Goal: Complete application form

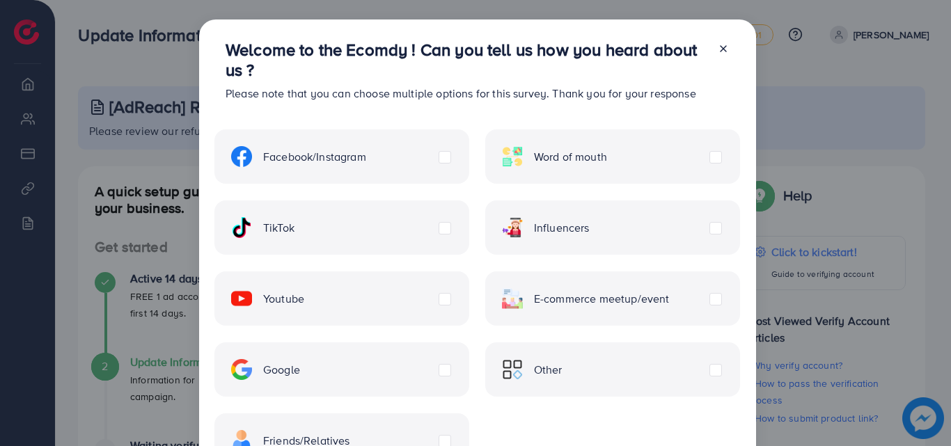
click at [719, 52] on icon at bounding box center [723, 48] width 11 height 11
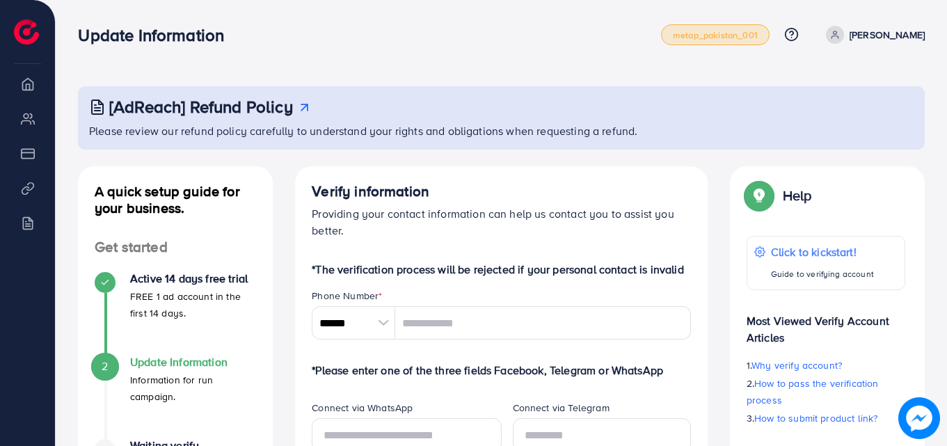
click at [758, 33] on span "metap_pakistan_001" at bounding box center [715, 35] width 85 height 9
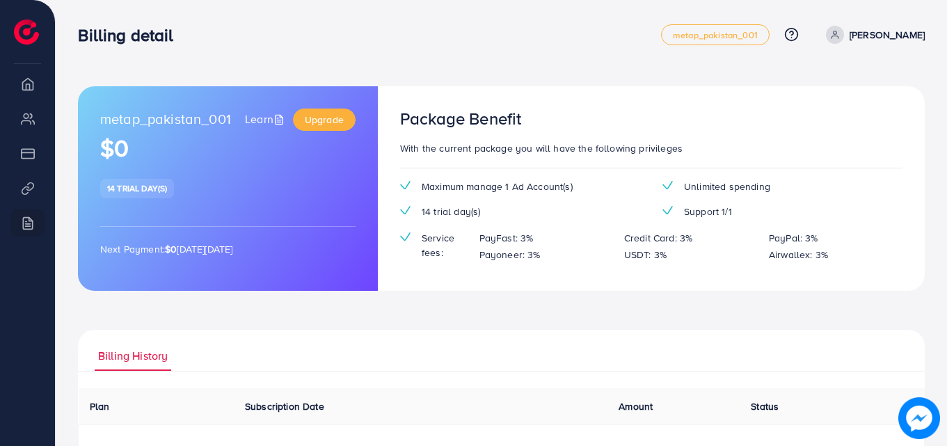
click at [499, 184] on span "Maximum manage 1 Ad Account(s)" at bounding box center [497, 187] width 151 height 14
click at [354, 191] on div "metap_pakistan_001 Learn Upgrade $0 14 trial day(s) Next Payment: $0 [DATE][DAT…" at bounding box center [228, 188] width 300 height 205
click at [799, 29] on icon at bounding box center [792, 34] width 15 height 15
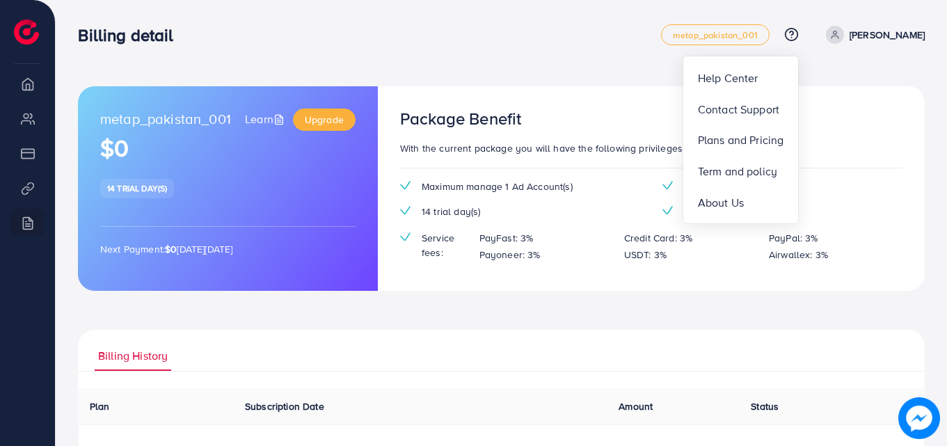
click at [838, 79] on div "metap_pakistan_001 Learn Upgrade $0 14 trial day(s) Next Payment: $0 [DATE][DAT…" at bounding box center [502, 312] width 892 height 624
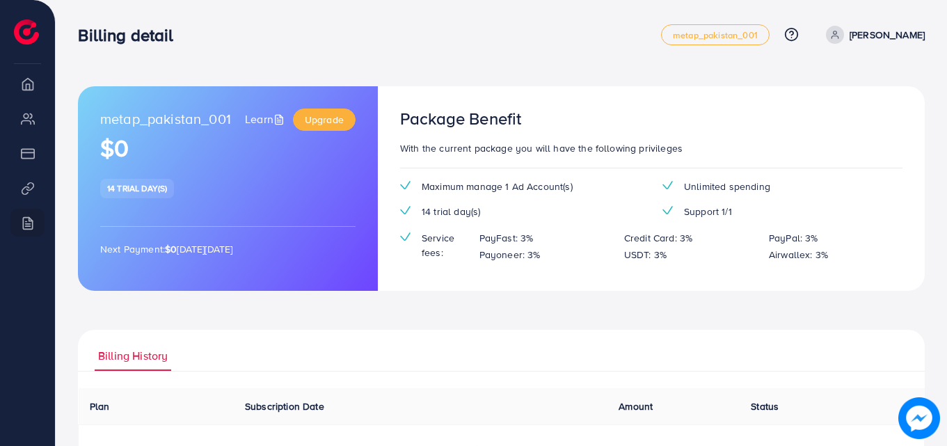
click at [871, 34] on p "[PERSON_NAME]" at bounding box center [887, 34] width 75 height 17
click at [772, 72] on div "metap_pakistan_001 Learn Upgrade $0 14 trial day(s) Next Payment: $0 [DATE][DAT…" at bounding box center [502, 312] width 892 height 624
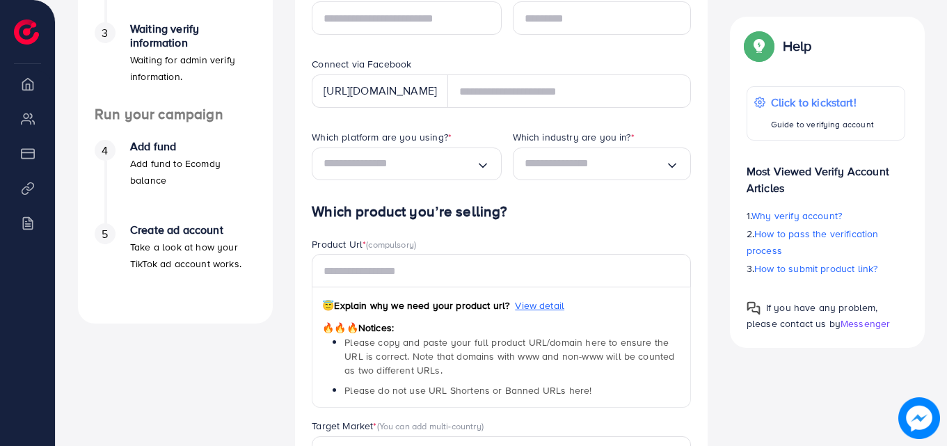
scroll to position [418, 0]
drag, startPoint x: 173, startPoint y: 430, endPoint x: 173, endPoint y: 420, distance: 10.5
click at [173, 426] on div "A quick setup guide for your business. Get started Active 14 days free trial FR…" at bounding box center [175, 172] width 217 height 846
click at [166, 384] on div "A quick setup guide for your business. Get started Active 14 days free trial FR…" at bounding box center [175, 172] width 217 height 846
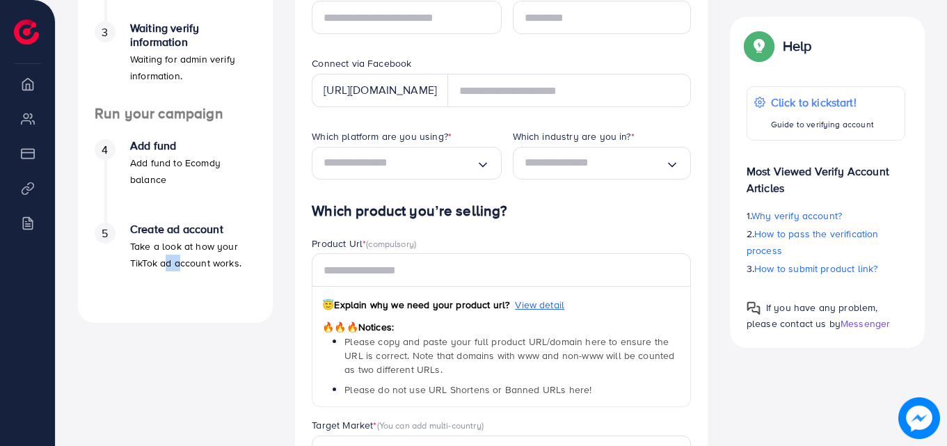
click at [166, 384] on div "A quick setup guide for your business. Get started Active 14 days free trial FR…" at bounding box center [175, 172] width 217 height 846
click at [175, 332] on div "A quick setup guide for your business. Get started Active 14 days free trial FR…" at bounding box center [175, 172] width 217 height 846
click at [171, 307] on div "A quick setup guide for your business. Get started Active 14 days free trial FR…" at bounding box center [175, 36] width 195 height 574
click at [29, 91] on li "Overview" at bounding box center [27, 84] width 55 height 28
click at [28, 123] on li "My ad accounts" at bounding box center [27, 118] width 55 height 28
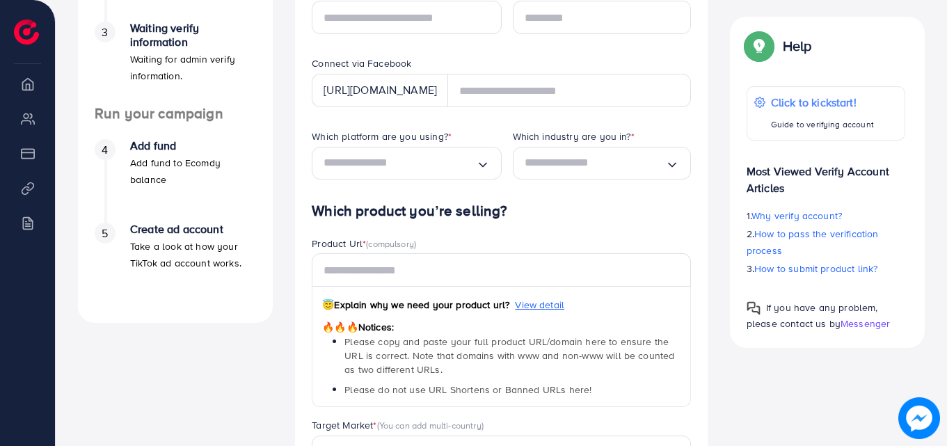
click at [27, 156] on li "Payment" at bounding box center [27, 153] width 55 height 28
drag, startPoint x: 31, startPoint y: 192, endPoint x: 25, endPoint y: 212, distance: 20.3
click at [31, 196] on li "Product Links" at bounding box center [27, 188] width 55 height 28
click at [25, 225] on li "Billing" at bounding box center [27, 223] width 55 height 28
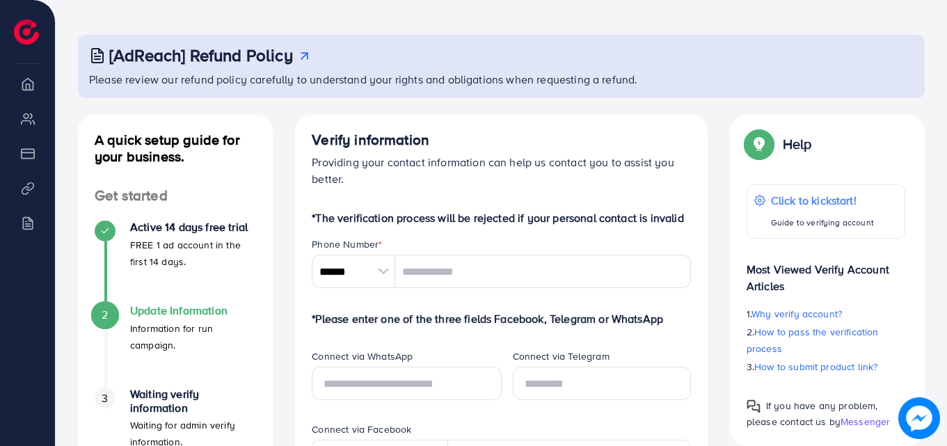
scroll to position [139, 0]
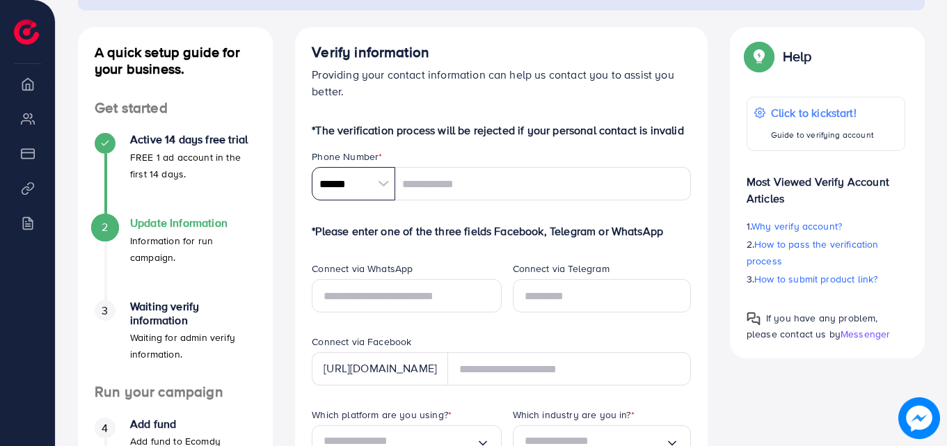
click at [368, 182] on input "******" at bounding box center [354, 183] width 84 height 33
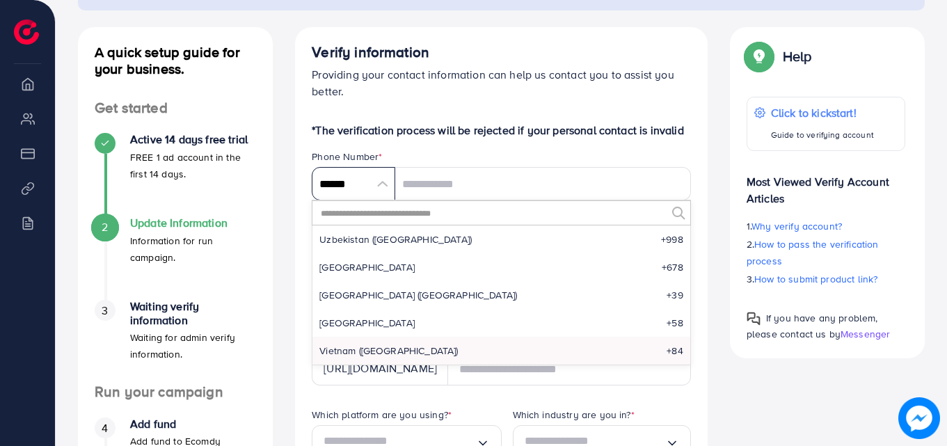
click at [380, 186] on input "******" at bounding box center [354, 183] width 84 height 33
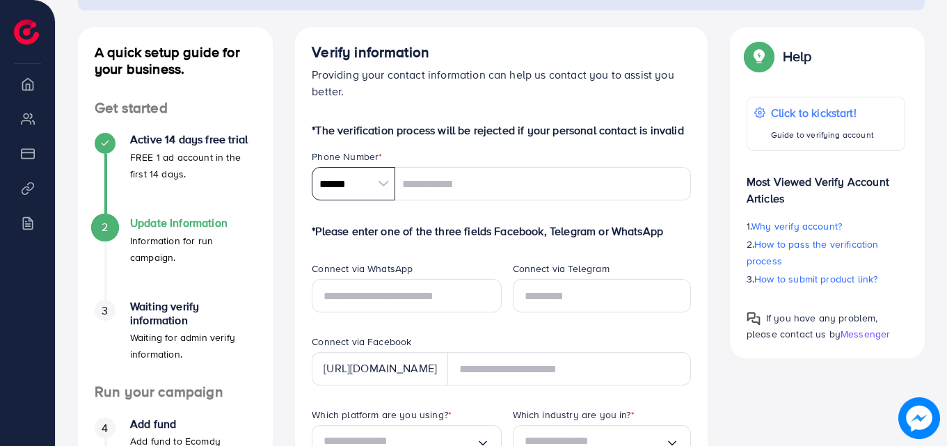
click at [368, 182] on input "******" at bounding box center [354, 183] width 84 height 33
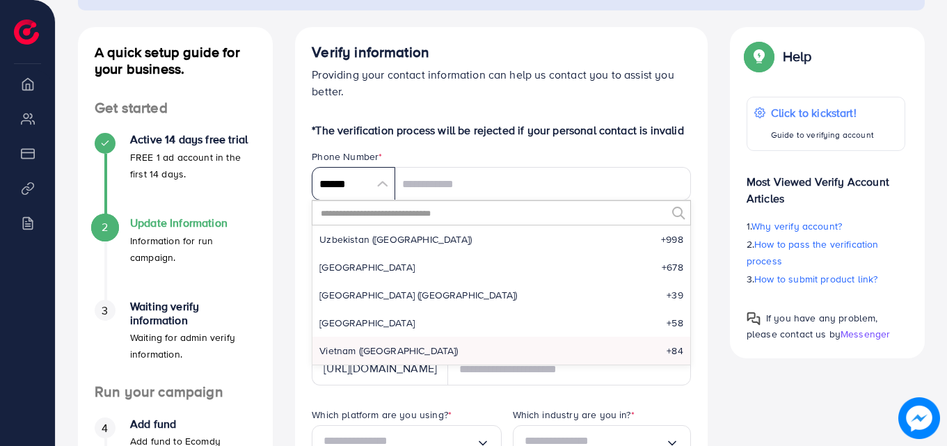
drag, startPoint x: 368, startPoint y: 177, endPoint x: 223, endPoint y: 176, distance: 145.5
click at [223, 176] on div "A quick setup guide for your business. Get started Active 14 days free trial FR…" at bounding box center [501, 450] width 869 height 846
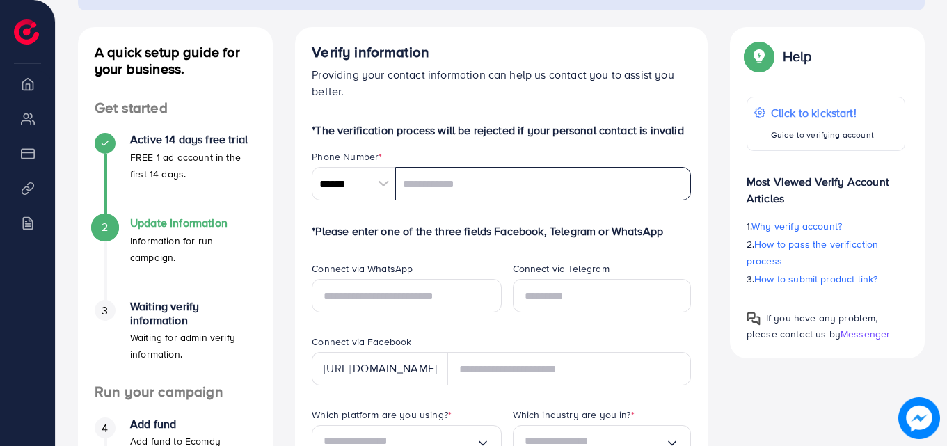
click at [404, 187] on input "tel" at bounding box center [543, 183] width 296 height 33
click at [378, 181] on div at bounding box center [383, 183] width 24 height 33
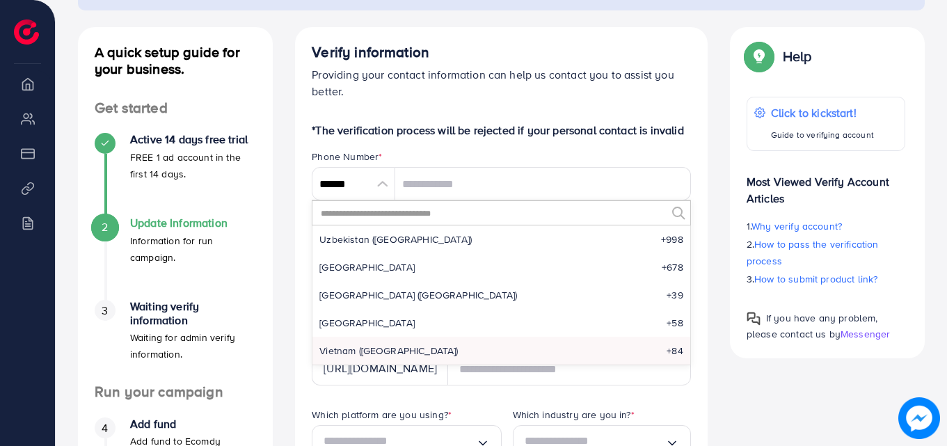
click at [369, 222] on input "text" at bounding box center [493, 213] width 347 height 24
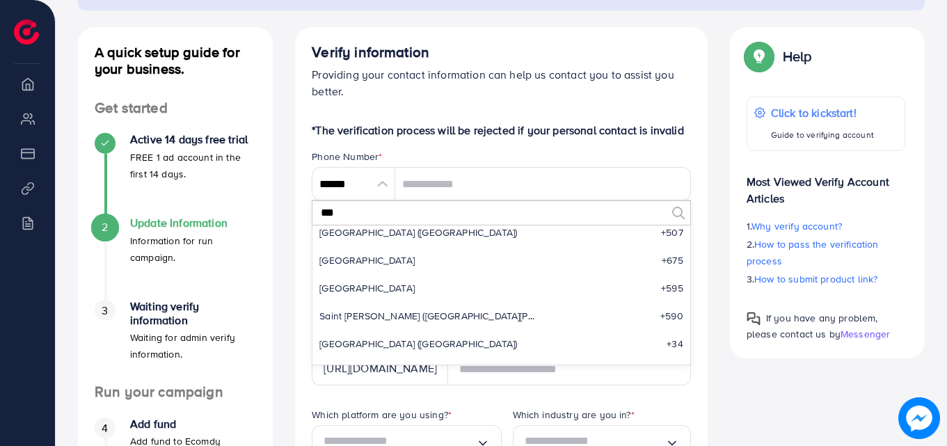
scroll to position [0, 0]
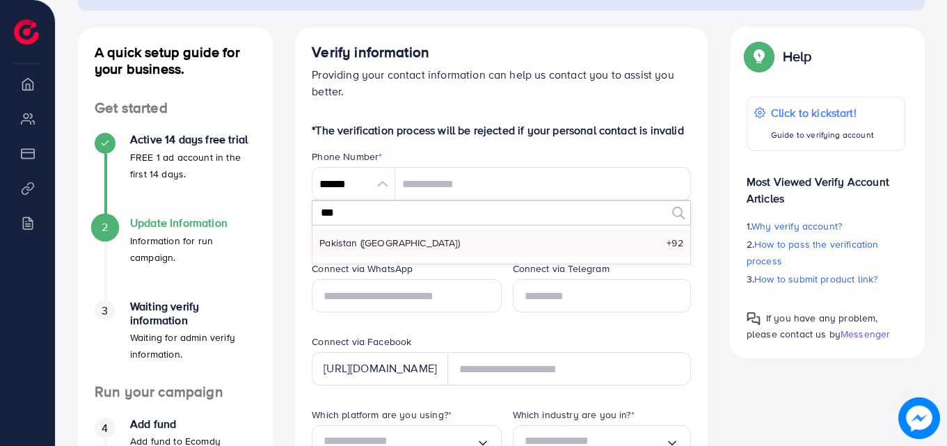
type input "***"
click at [365, 246] on span "Pakistan (‫[GEOGRAPHIC_DATA]‬‎)" at bounding box center [390, 243] width 141 height 14
type input "******"
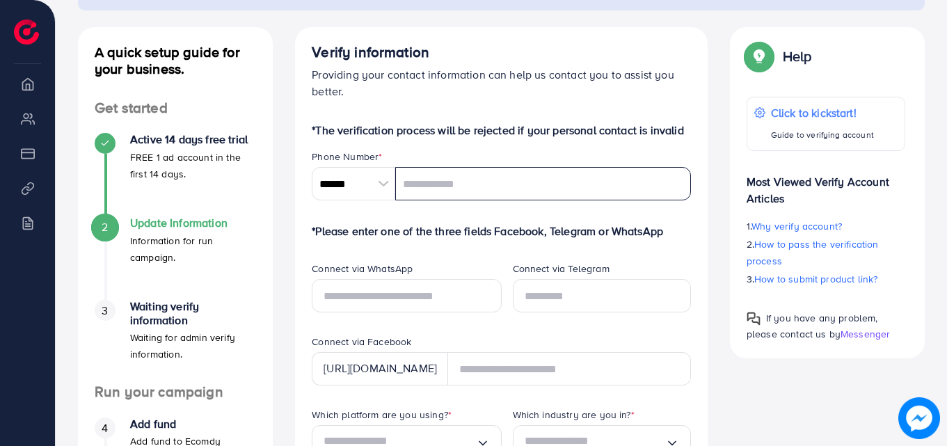
click at [412, 188] on input "tel" at bounding box center [543, 183] width 296 height 33
click at [407, 187] on input "**********" at bounding box center [543, 183] width 296 height 33
type input "**********"
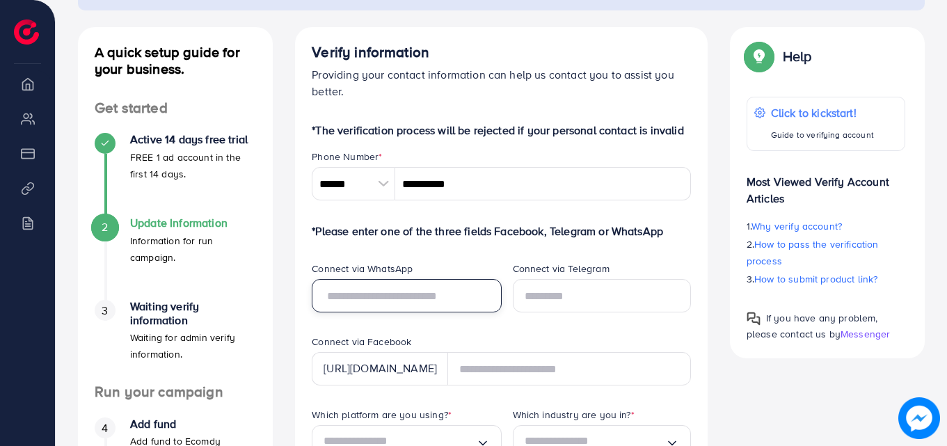
click at [409, 296] on input "text" at bounding box center [406, 295] width 189 height 33
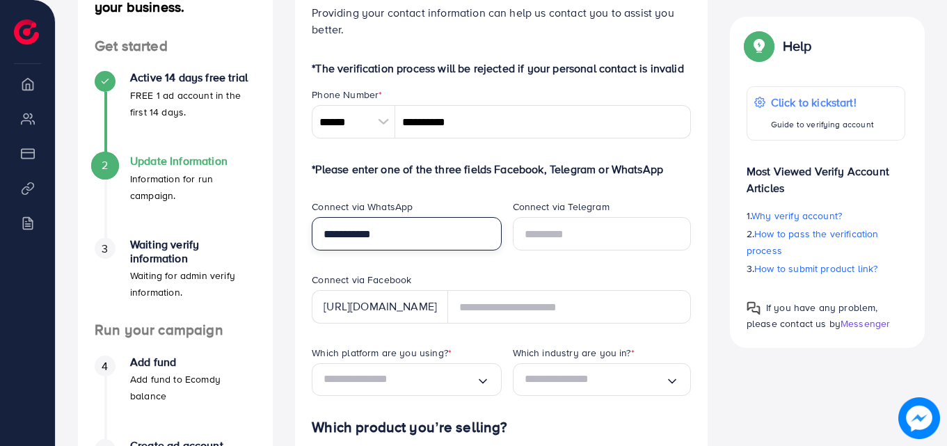
scroll to position [209, 0]
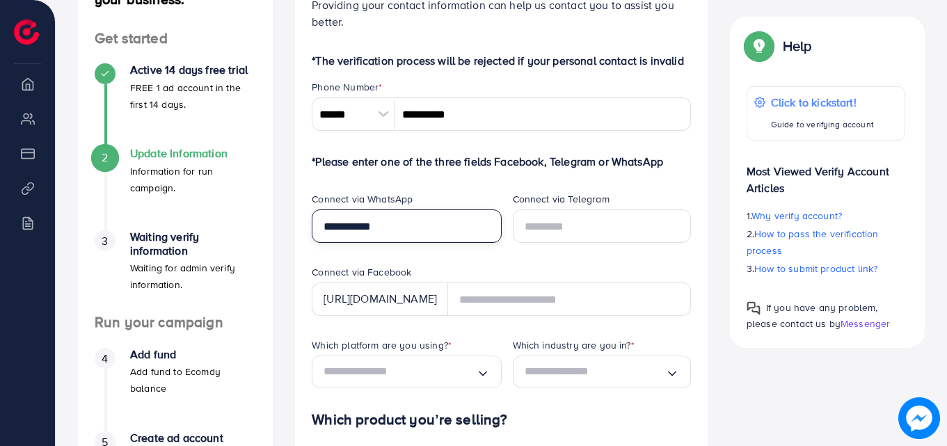
type input "**********"
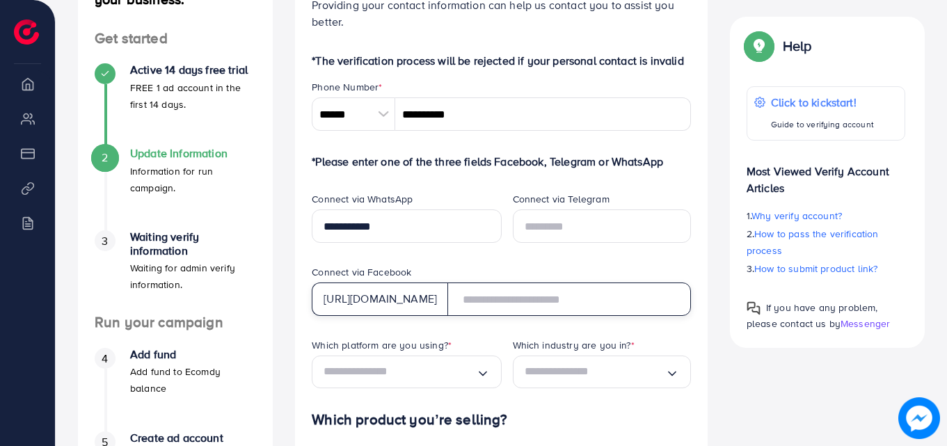
click at [607, 302] on input "text" at bounding box center [570, 299] width 244 height 33
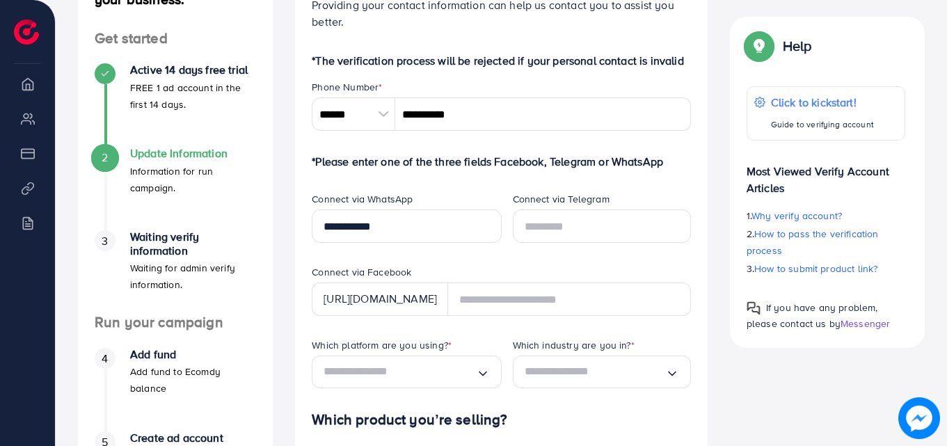
click at [443, 297] on div "[URL][DOMAIN_NAME]" at bounding box center [380, 299] width 136 height 33
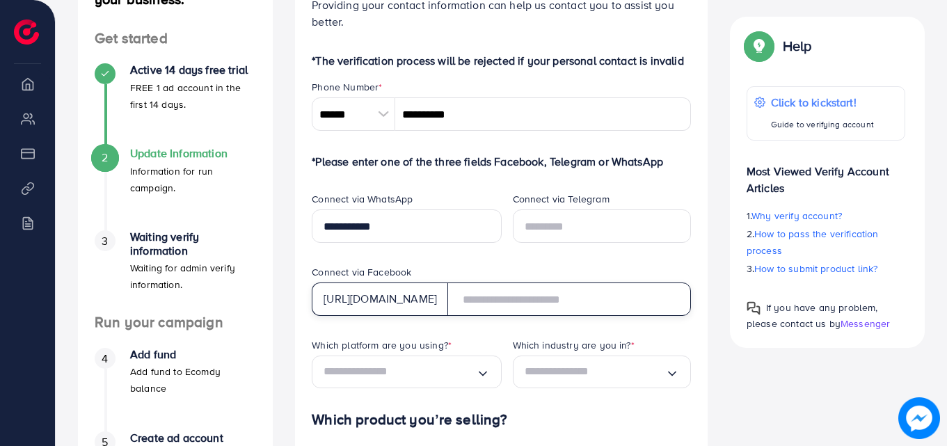
click at [471, 303] on input "text" at bounding box center [570, 299] width 244 height 33
click at [488, 299] on input "text" at bounding box center [570, 299] width 244 height 33
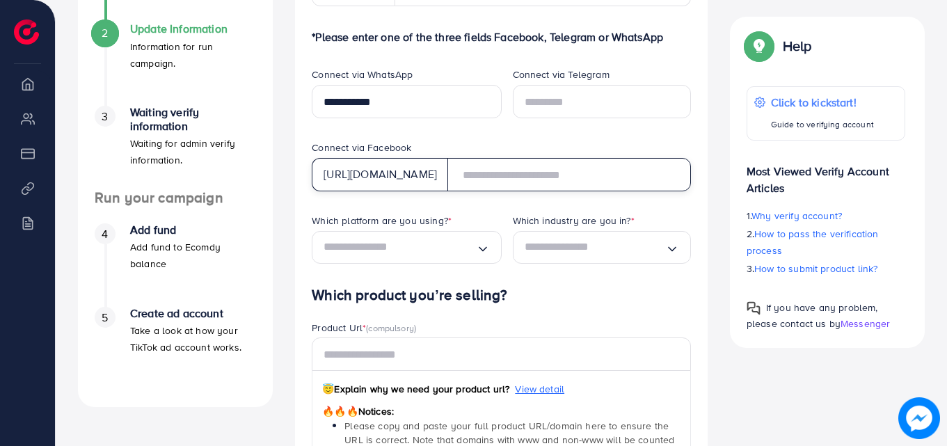
scroll to position [348, 0]
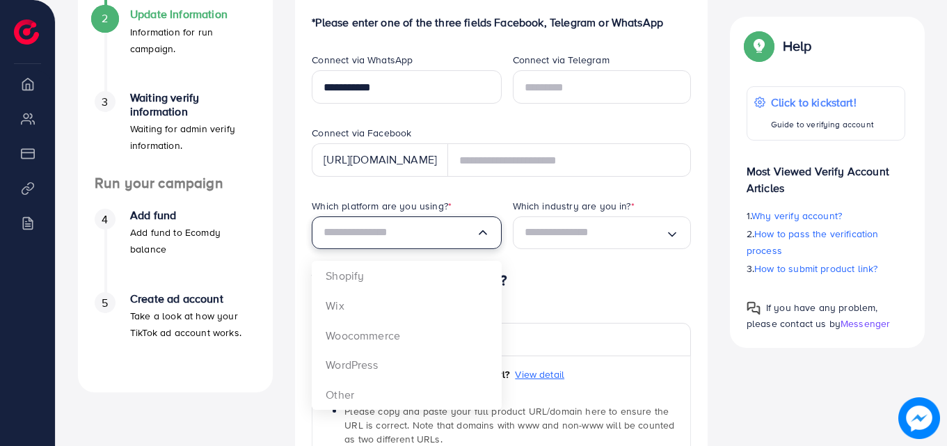
click at [402, 239] on input "Search for option" at bounding box center [400, 233] width 152 height 22
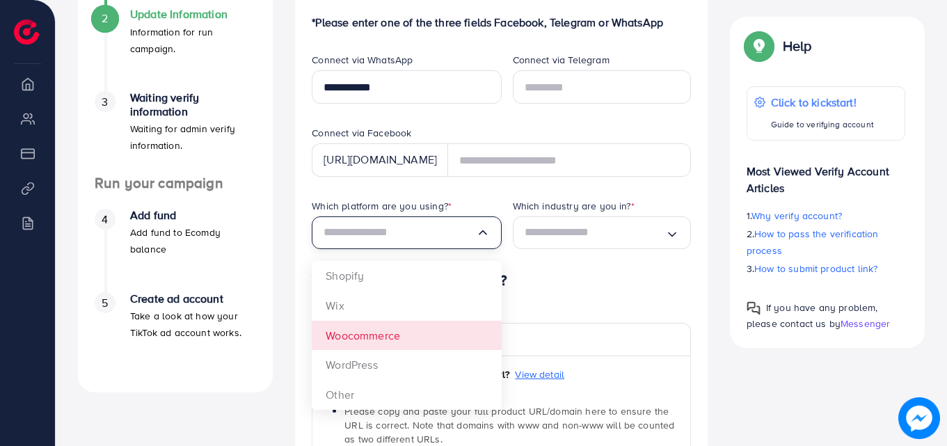
click at [480, 233] on icon "Search for option" at bounding box center [483, 233] width 14 height 14
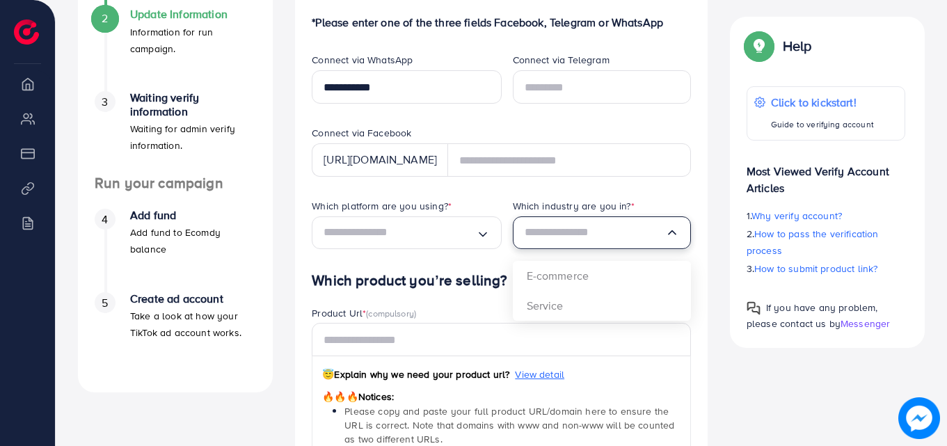
click at [601, 236] on input "Search for option" at bounding box center [595, 233] width 141 height 22
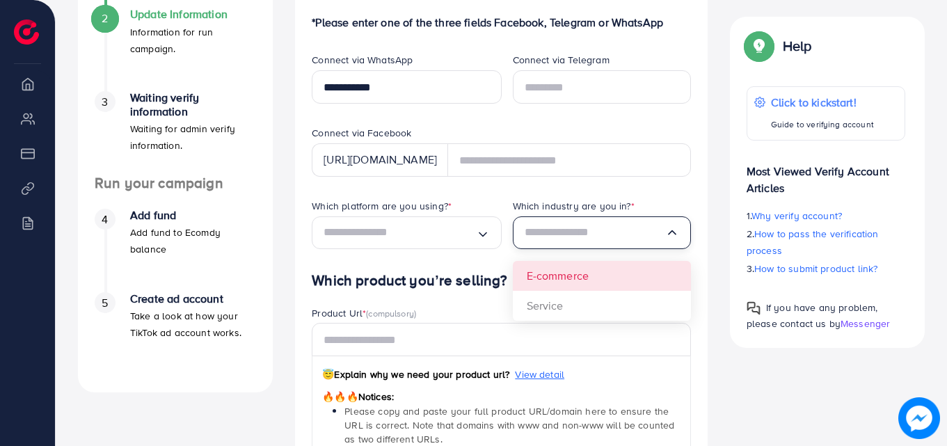
click at [588, 272] on div "Which platform are you using? * Loading... Which industry are you in? * Loading…" at bounding box center [502, 235] width 402 height 73
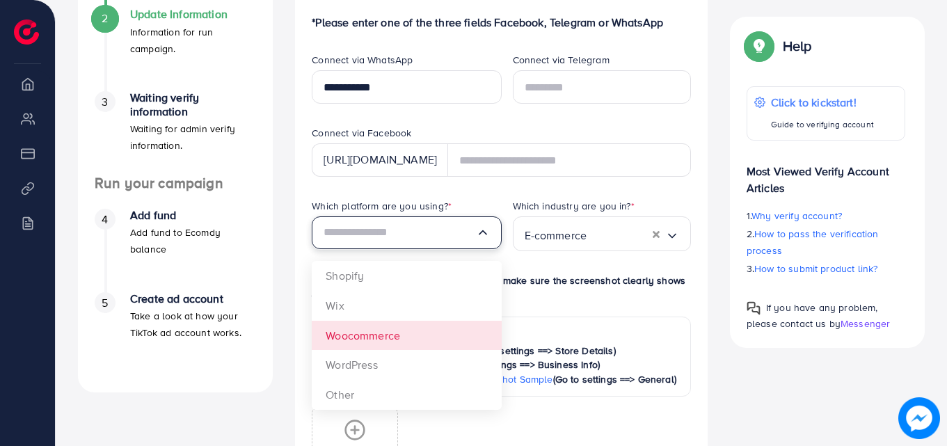
click at [450, 229] on input "Search for option" at bounding box center [400, 233] width 152 height 22
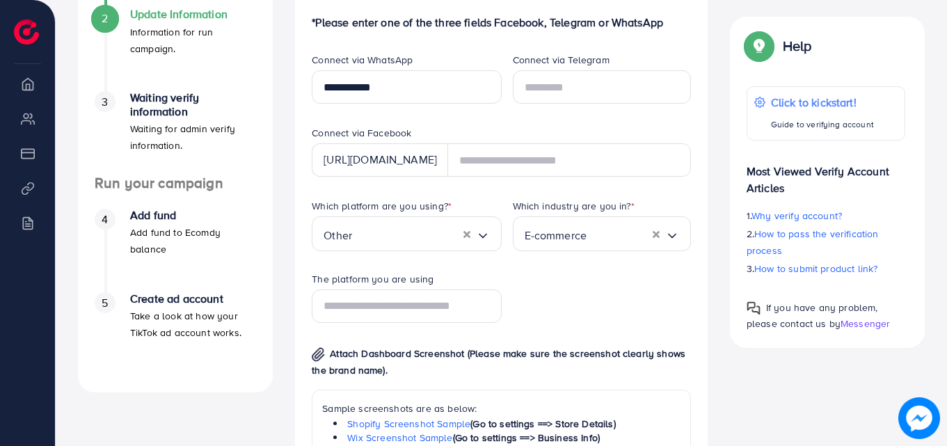
click at [389, 384] on div "Which platform are you using? * Other Loading... Shopify Wix Woocommerce WordPr…" at bounding box center [502, 386] width 402 height 374
click at [406, 304] on input "text" at bounding box center [406, 306] width 189 height 33
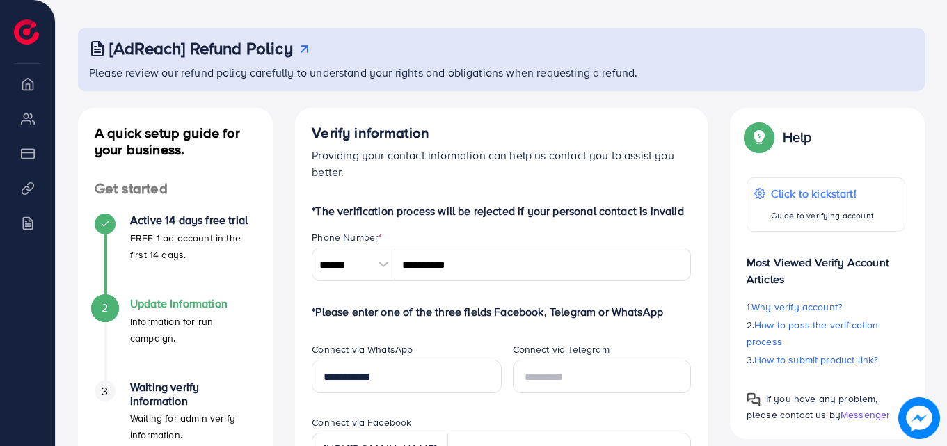
scroll to position [0, 0]
